Goal: Task Accomplishment & Management: Complete application form

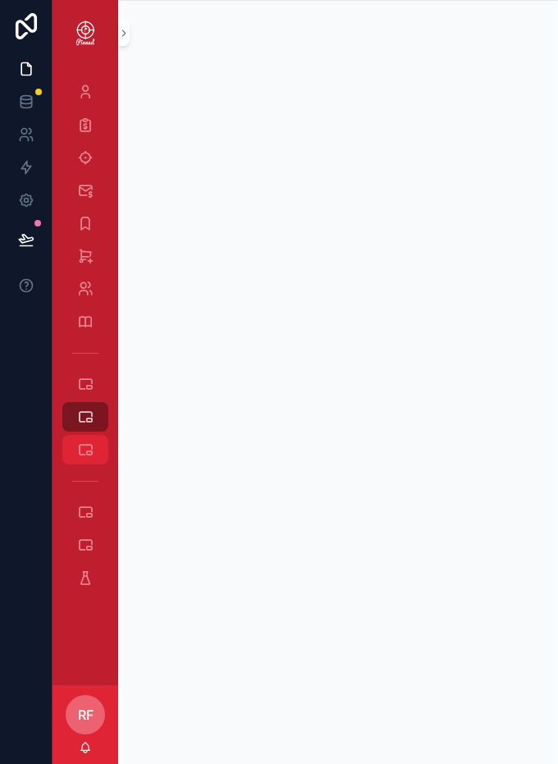
click at [82, 440] on div "Logo Orders" at bounding box center [85, 449] width 26 height 26
click at [93, 418] on icon "scrollable content" at bounding box center [85, 417] width 16 height 16
click at [84, 445] on icon "scrollable content" at bounding box center [85, 449] width 16 height 16
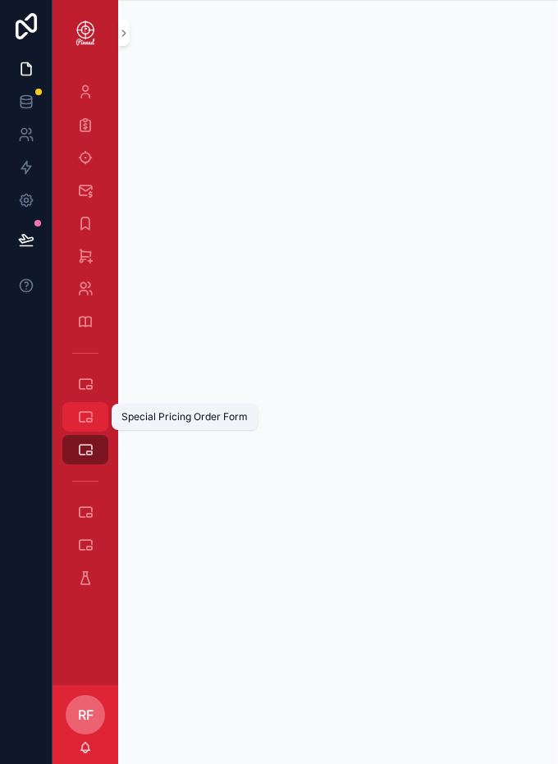
click at [94, 423] on div "Special Pricing Order Form" at bounding box center [85, 417] width 26 height 26
